Goal: Information Seeking & Learning: Find specific fact

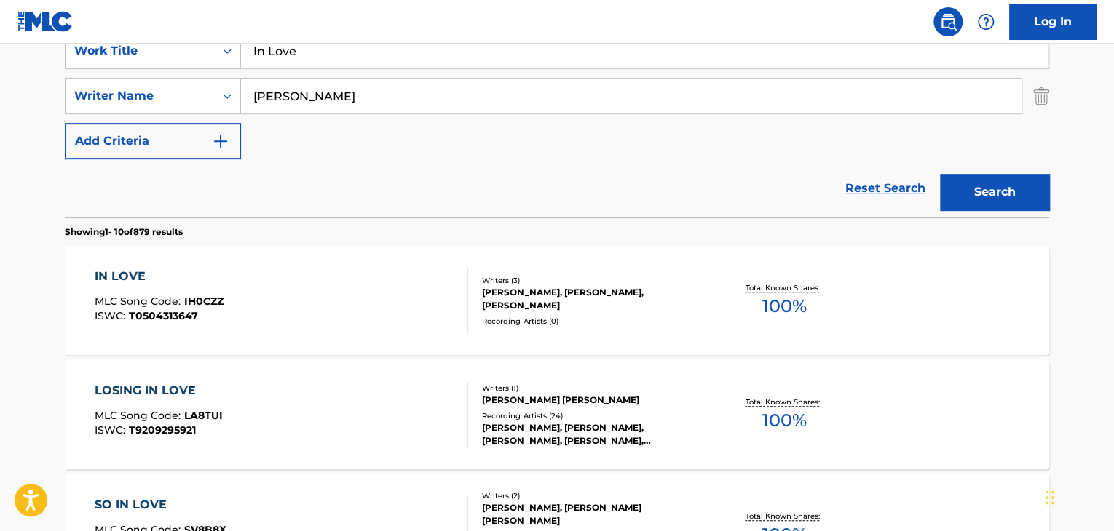
click at [352, 62] on input "In Love" at bounding box center [644, 50] width 807 height 35
paste input "Conviene Far Bene L'Amore ([PERSON_NAME])"
type input "Conviene Far Bene L'Amore ([PERSON_NAME])"
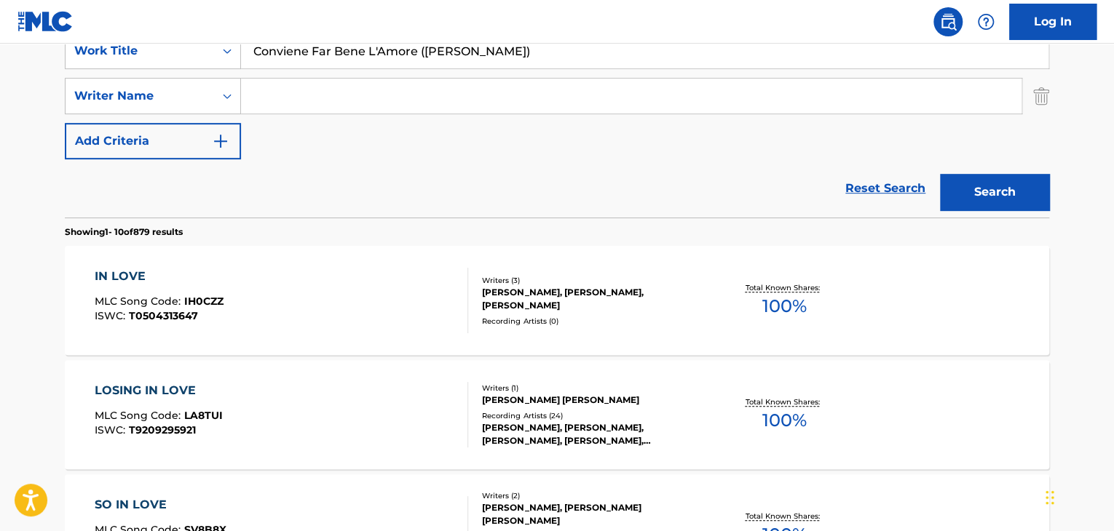
click at [940, 174] on button "Search" at bounding box center [994, 192] width 109 height 36
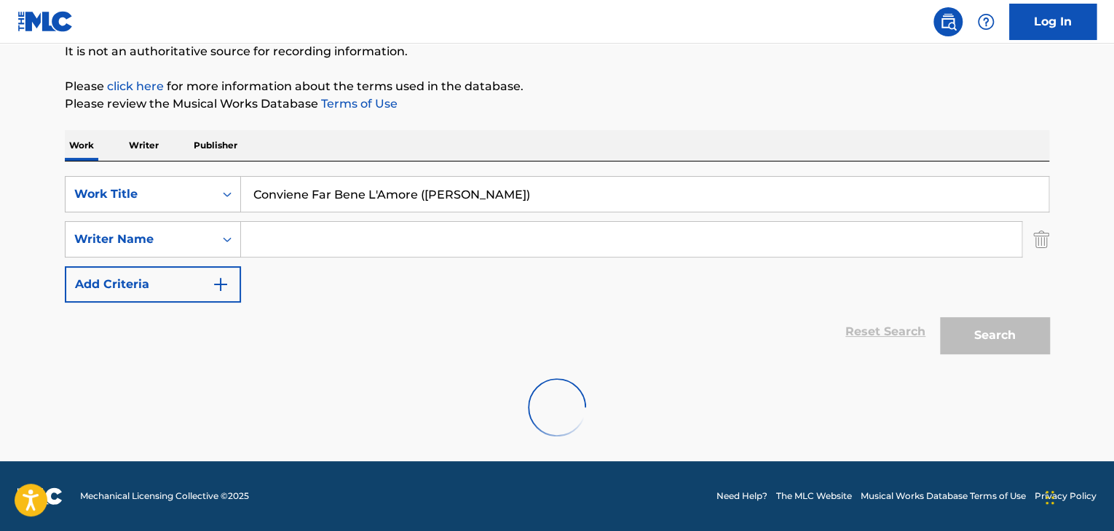
scroll to position [291, 0]
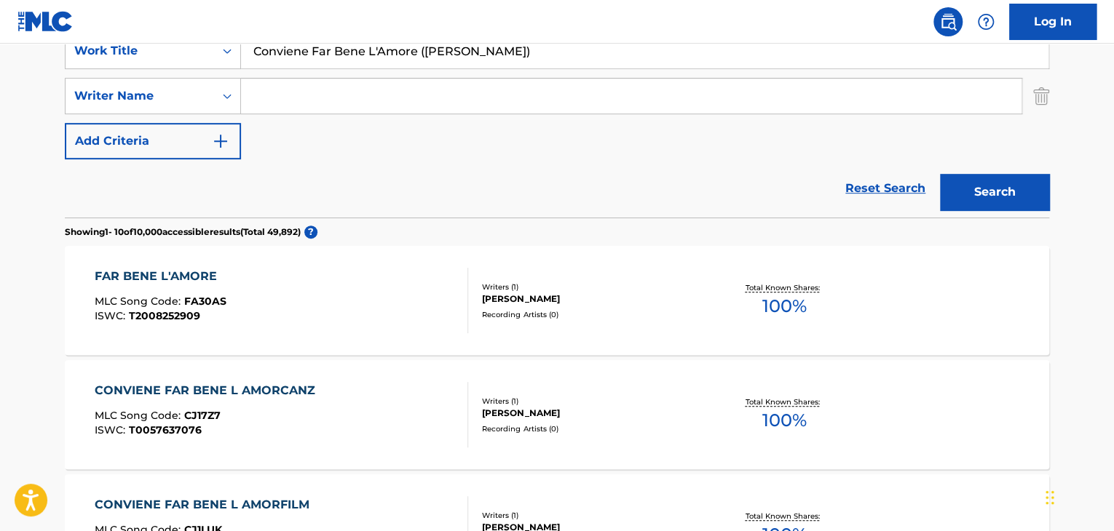
drag, startPoint x: 422, startPoint y: 56, endPoint x: 452, endPoint y: 60, distance: 30.1
click at [452, 60] on input "Conviene Far Bene L'Amore ([PERSON_NAME])" at bounding box center [644, 50] width 807 height 35
type input "Conviene Far Bene L'Amore"
click at [940, 174] on button "Search" at bounding box center [994, 192] width 109 height 36
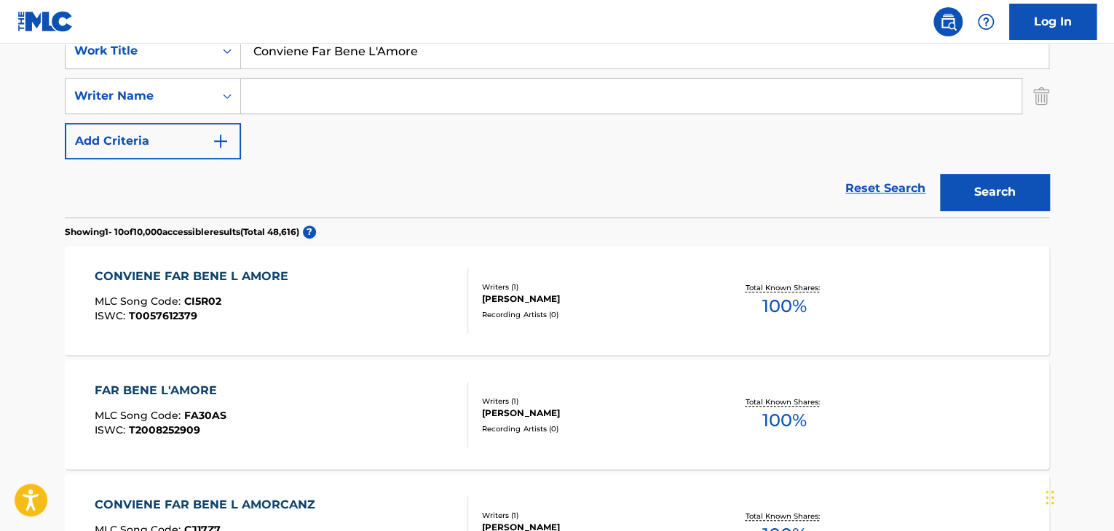
click at [283, 283] on div "CONVIENE FAR BENE L AMORE" at bounding box center [195, 276] width 201 height 17
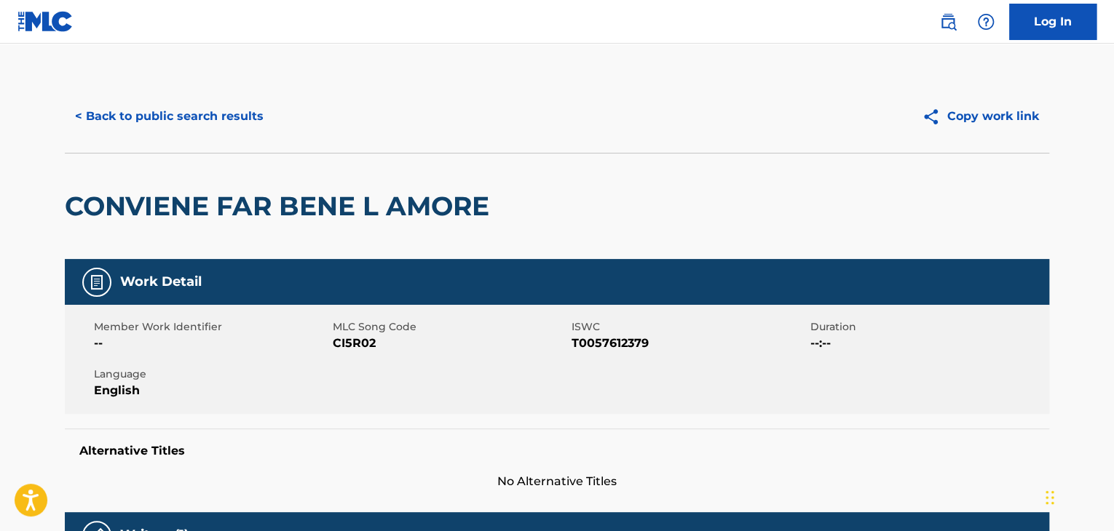
click at [369, 354] on div "Member Work Identifier -- MLC Song Code CI5R02 ISWC T0057612379 Duration --:-- …" at bounding box center [557, 359] width 984 height 109
click at [368, 349] on span "CI5R02" at bounding box center [450, 343] width 235 height 17
copy span "CI5R02"
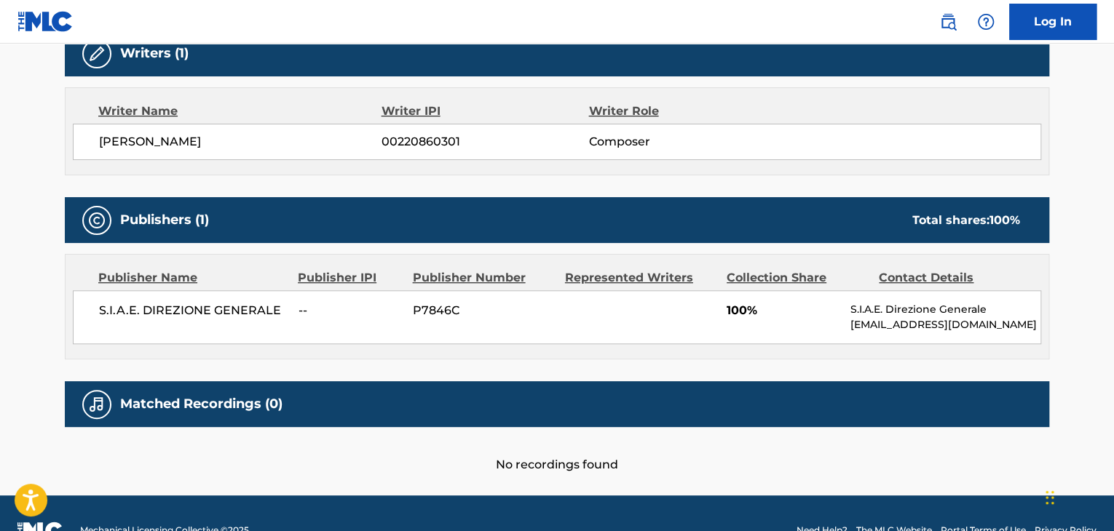
scroll to position [485, 0]
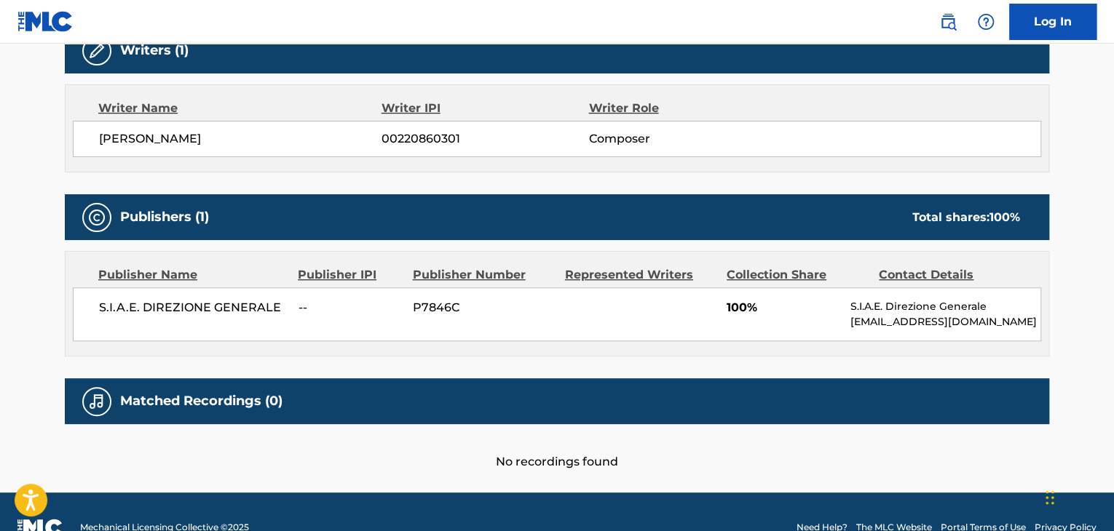
click at [151, 301] on span "S.I.A.E. DIREZIONE GENERALE" at bounding box center [193, 307] width 189 height 17
copy div "S.I.A.E. DIREZIONE GENERALE"
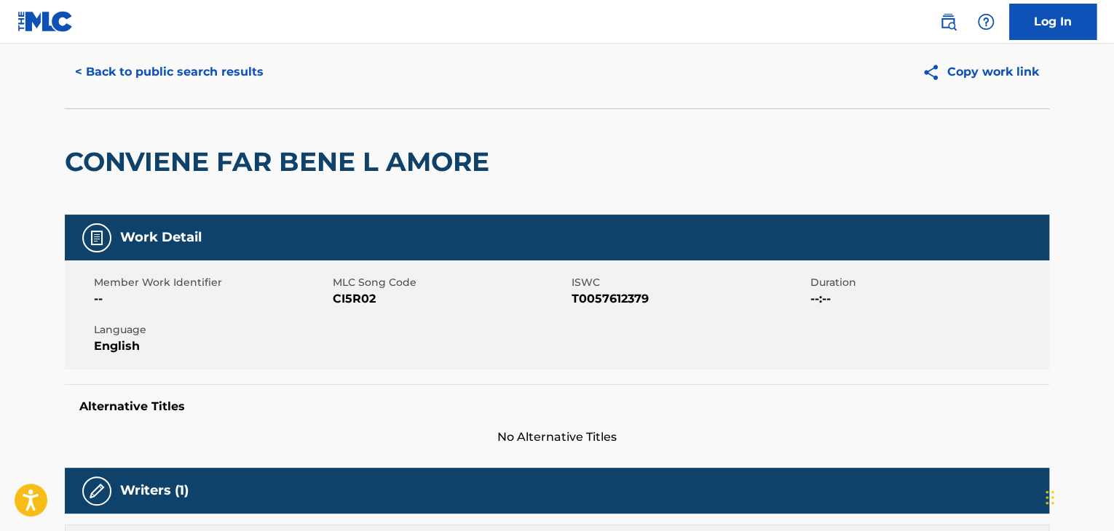
scroll to position [0, 0]
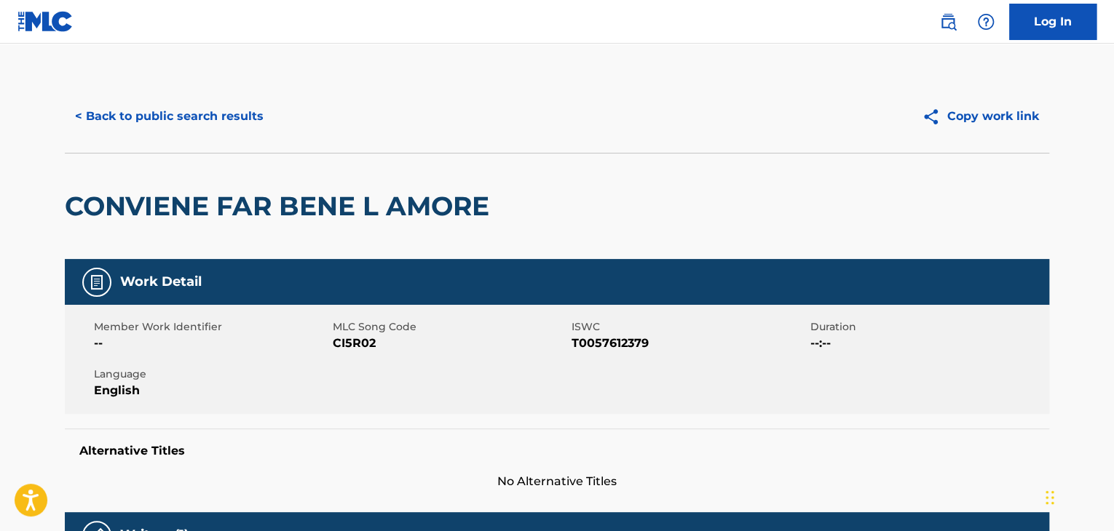
click at [175, 120] on button "< Back to public search results" at bounding box center [169, 116] width 209 height 36
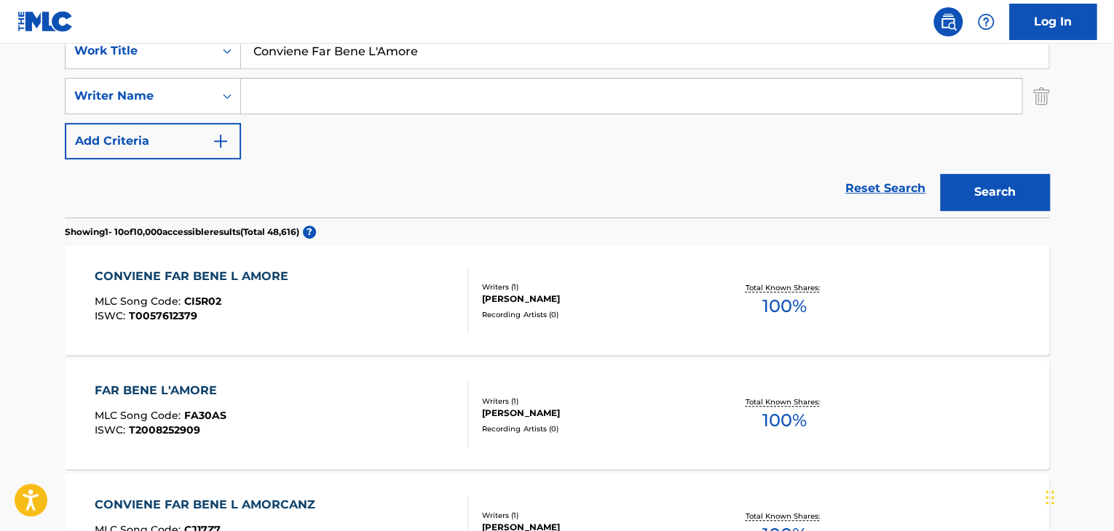
click at [395, 63] on input "Conviene Far Bene L'Amore" at bounding box center [644, 50] width 807 height 35
paste input "Rock A Bye Baby"
type input "baby rock a bye"
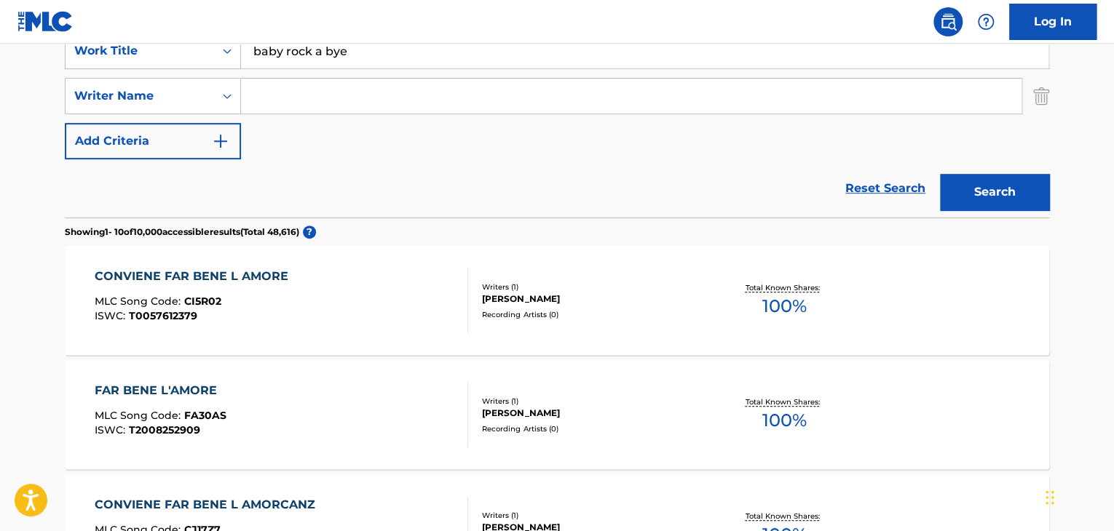
click at [394, 103] on input "Search Form" at bounding box center [631, 96] width 780 height 35
click at [394, 103] on input "a" at bounding box center [631, 96] width 780 height 35
click at [394, 103] on input "s" at bounding box center [631, 96] width 780 height 35
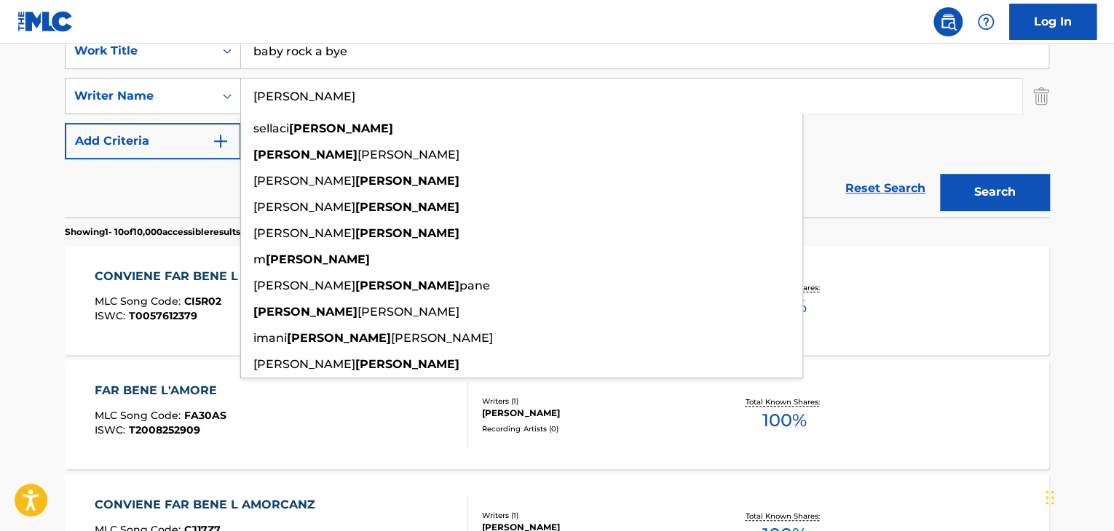
click at [940, 174] on button "Search" at bounding box center [994, 192] width 109 height 36
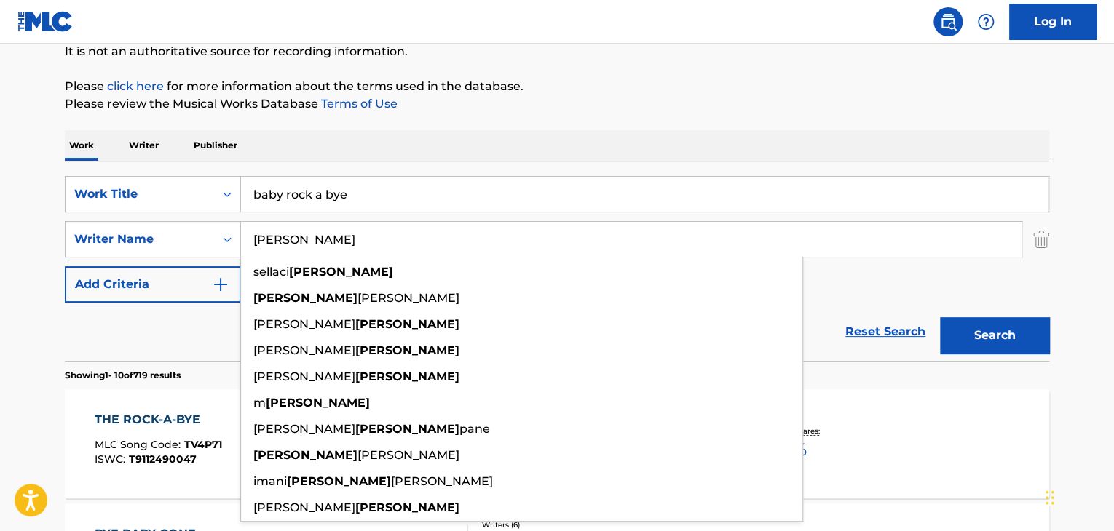
click at [85, 328] on div "Reset Search Search" at bounding box center [557, 332] width 984 height 58
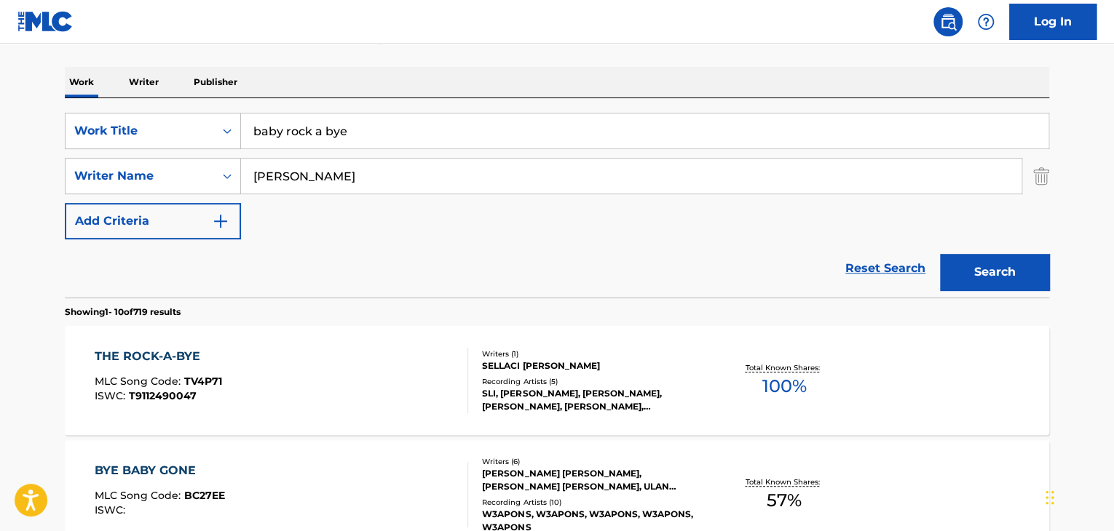
scroll to position [99, 0]
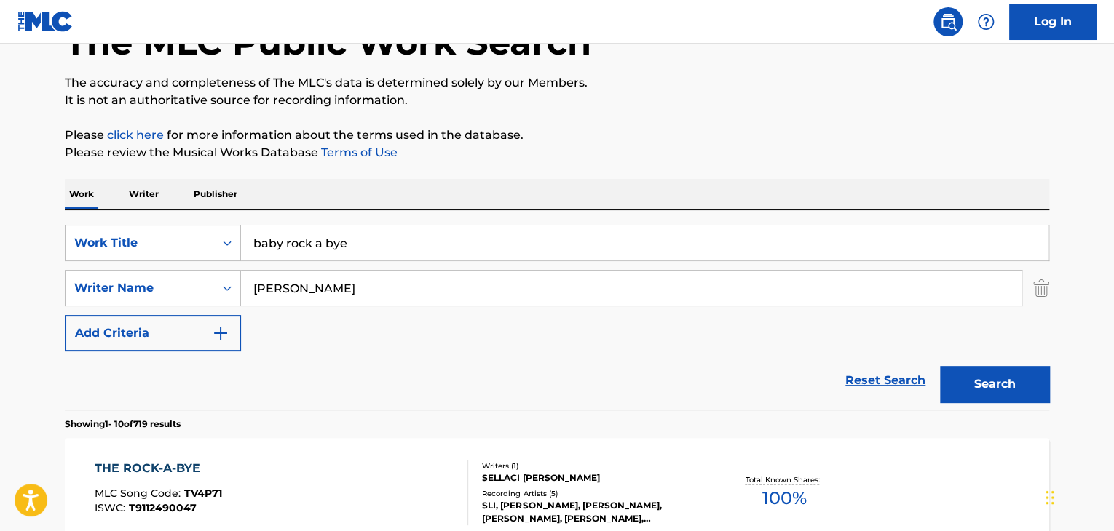
click at [380, 290] on input "[PERSON_NAME]" at bounding box center [631, 288] width 780 height 35
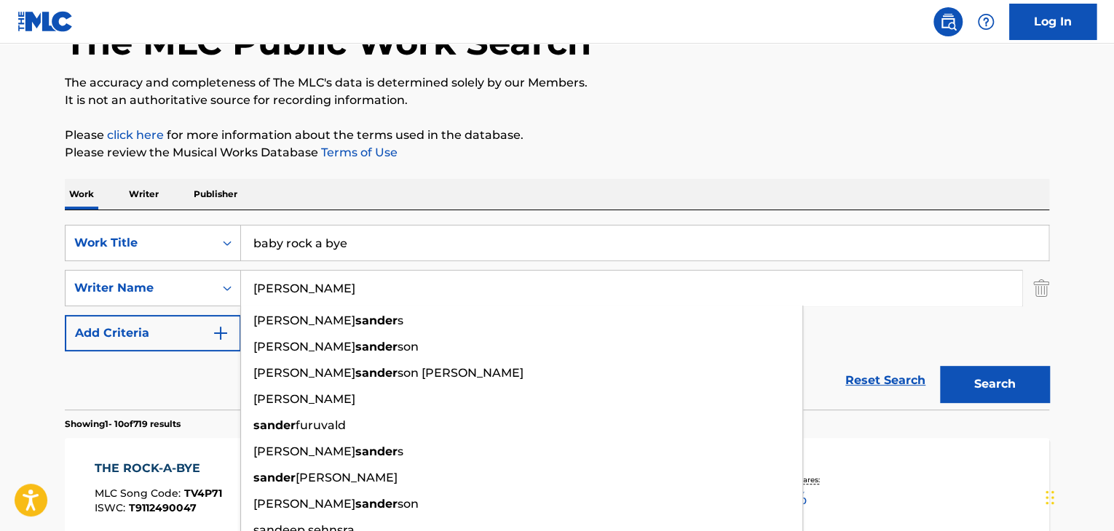
click at [940, 366] on button "Search" at bounding box center [994, 384] width 109 height 36
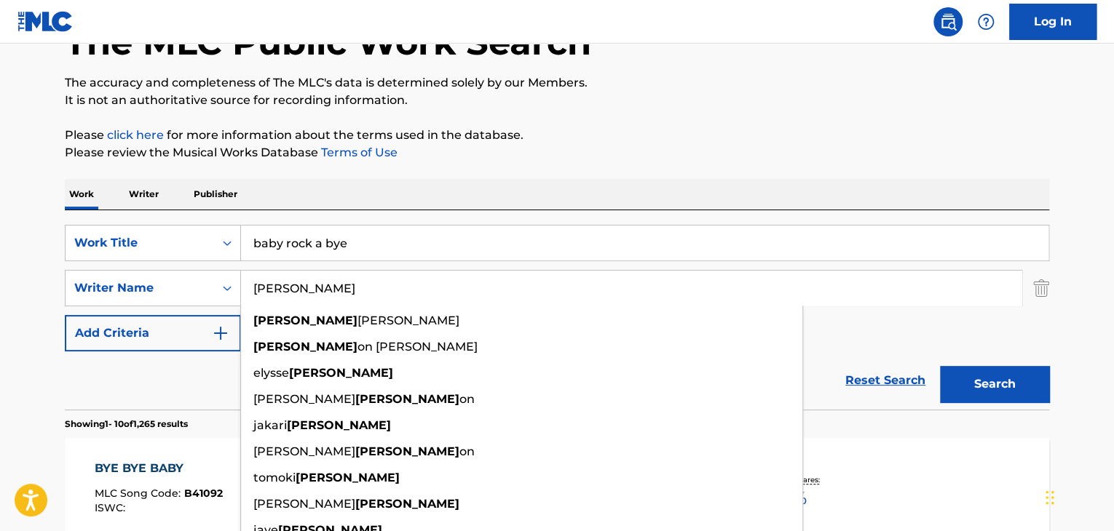
click at [145, 390] on div "Reset Search Search" at bounding box center [557, 381] width 984 height 58
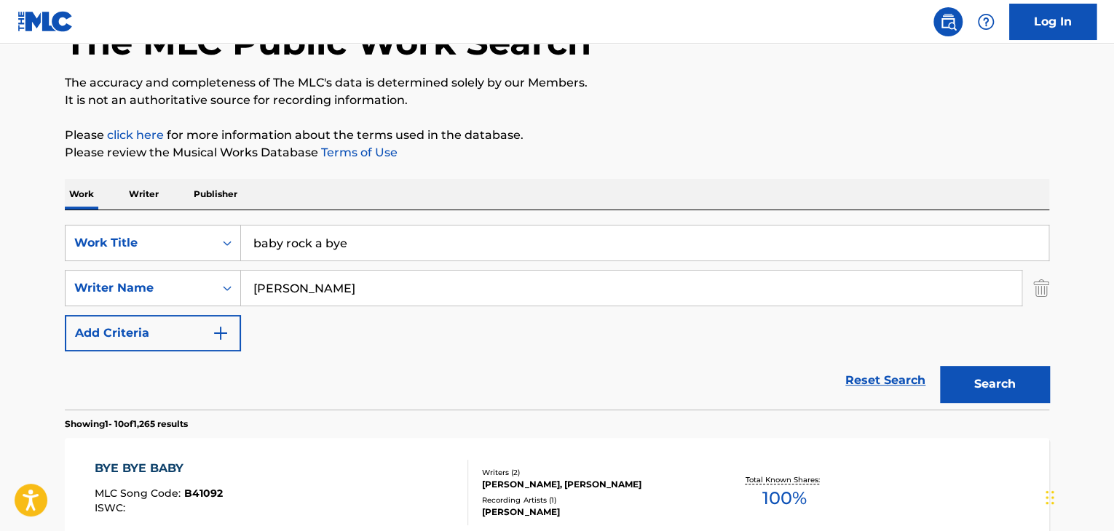
click at [486, 272] on input "[PERSON_NAME]" at bounding box center [631, 288] width 780 height 35
click at [488, 272] on input "[PERSON_NAME]" at bounding box center [631, 288] width 780 height 35
click at [489, 271] on input "[PERSON_NAME]" at bounding box center [631, 288] width 780 height 35
paste input "[PERSON_NAME]"
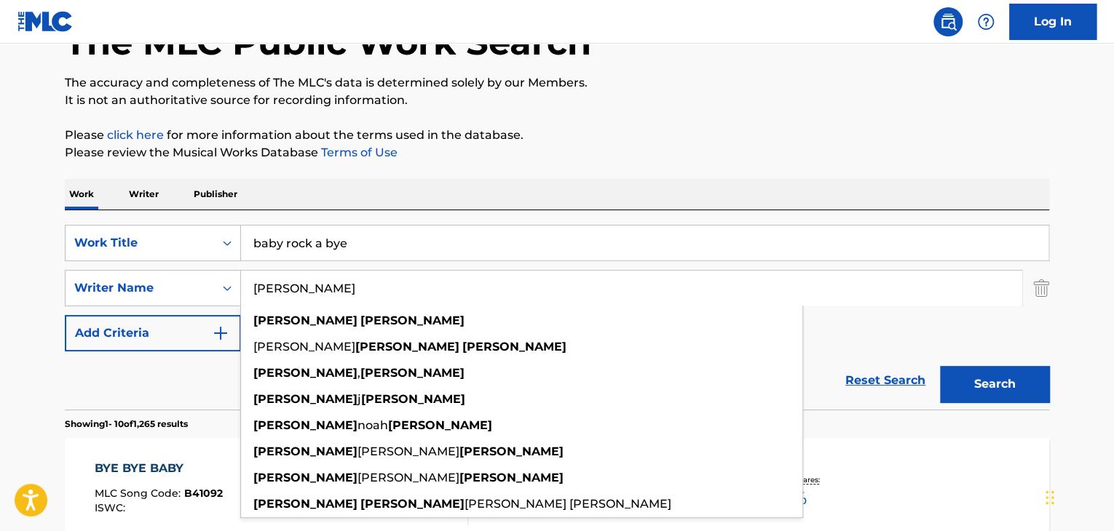
type input "[PERSON_NAME]"
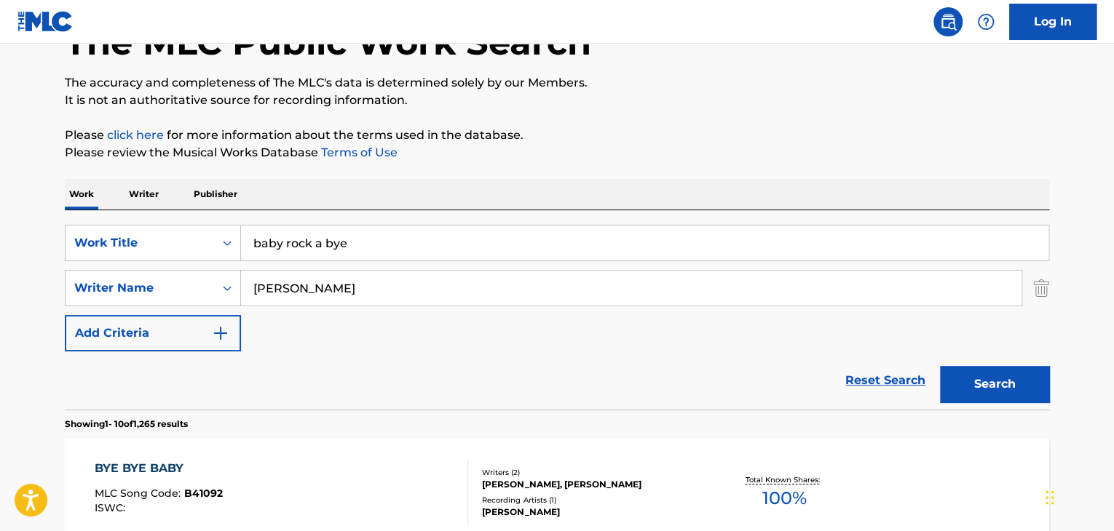
click at [365, 226] on input "baby rock a bye" at bounding box center [644, 243] width 807 height 35
click at [366, 231] on input "baby rock a bye" at bounding box center [644, 243] width 807 height 35
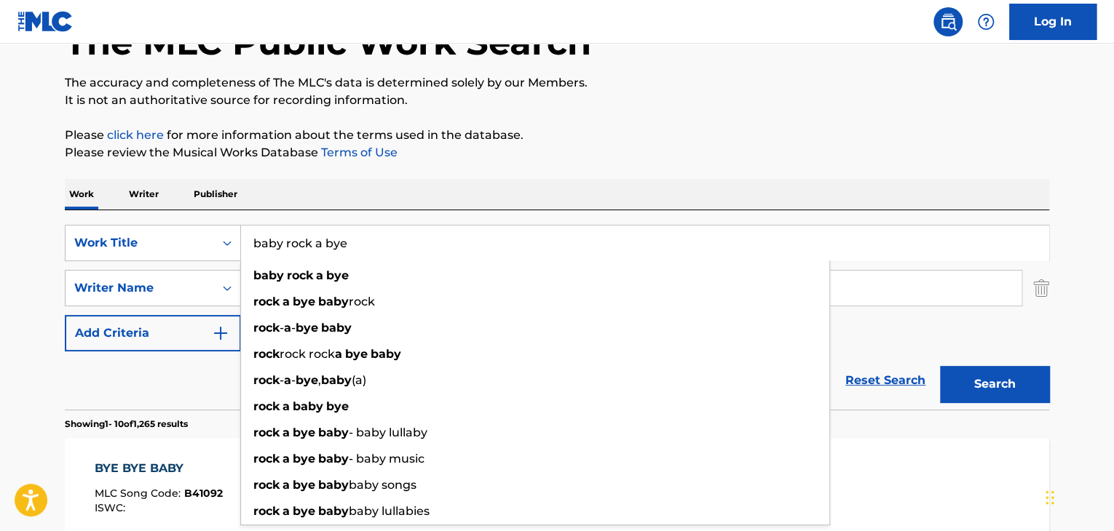
click at [366, 231] on input "baby rock a bye" at bounding box center [644, 243] width 807 height 35
paste input "Cigarettes"
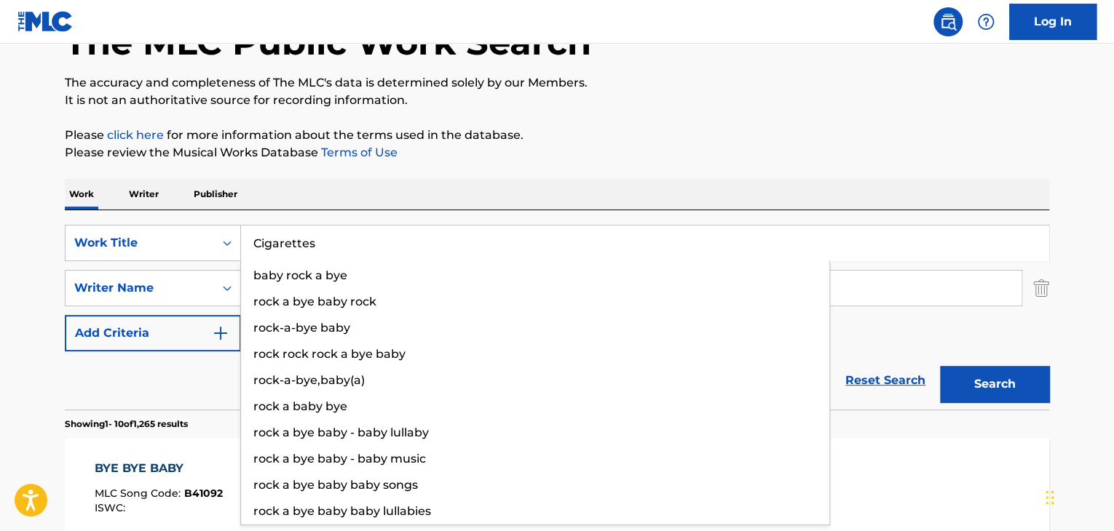
type input "Cigarettes"
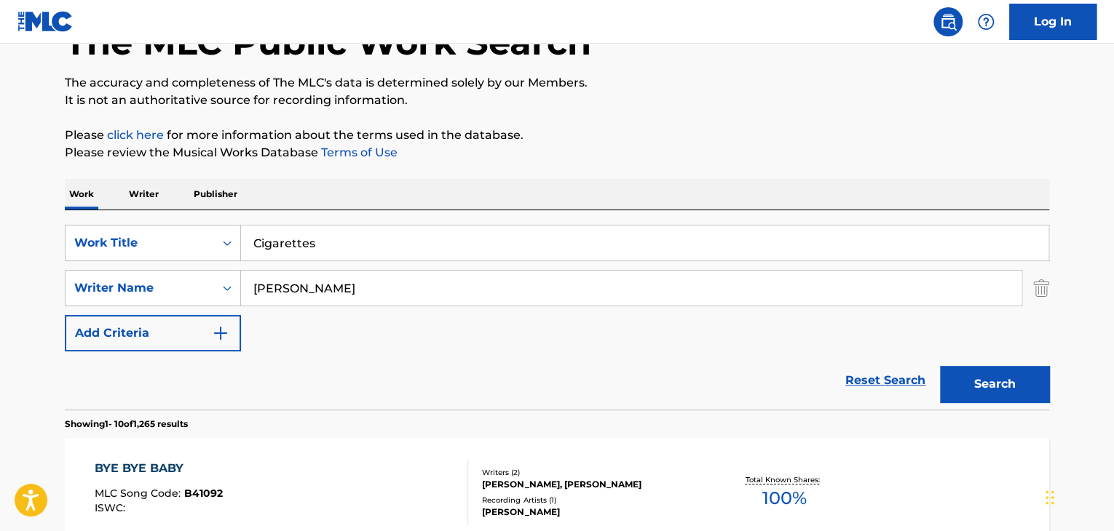
click at [970, 373] on button "Search" at bounding box center [994, 384] width 109 height 36
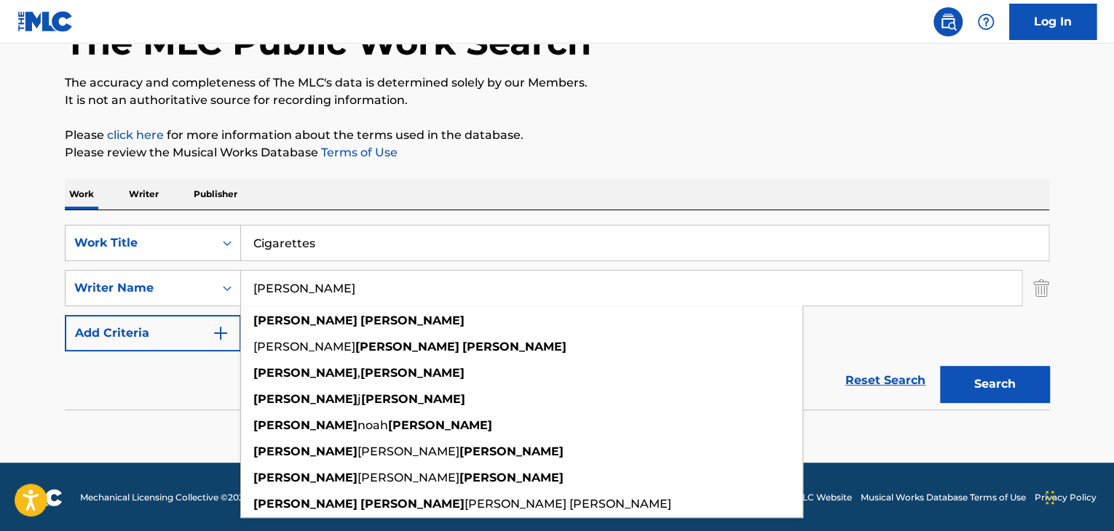
drag, startPoint x: 296, startPoint y: 293, endPoint x: 221, endPoint y: 312, distance: 77.3
click at [221, 312] on div "SearchWithCriteria53178301-ceae-4237-b03d-56d69003f93d Work Title Cigarettes Se…" at bounding box center [557, 288] width 984 height 127
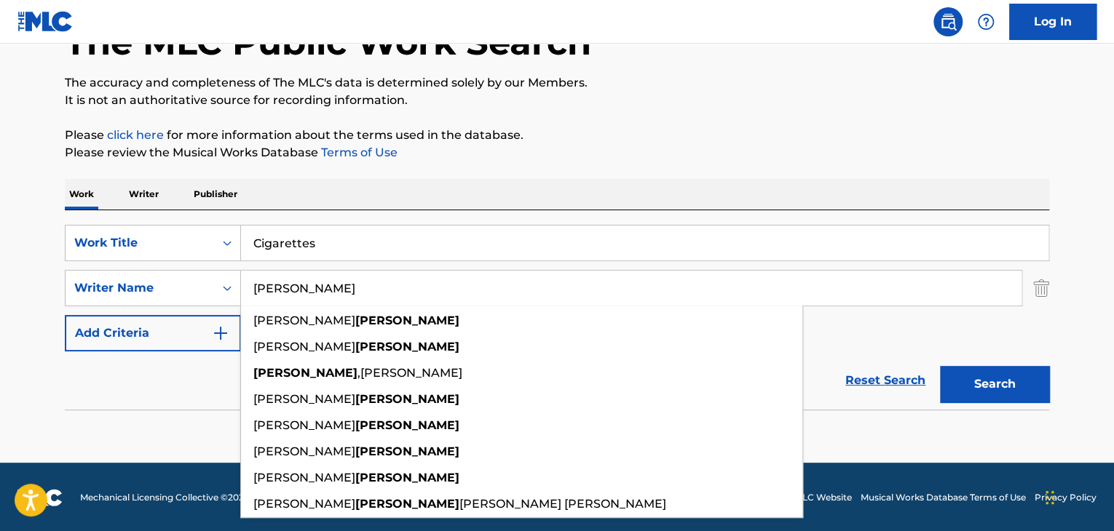
type input "[PERSON_NAME]"
click at [940, 366] on button "Search" at bounding box center [994, 384] width 109 height 36
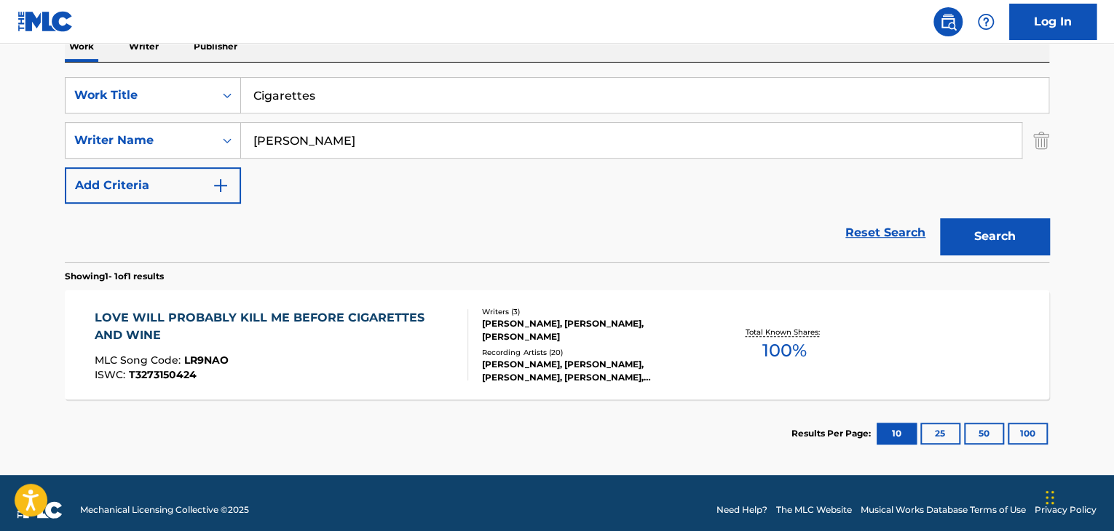
scroll to position [261, 0]
